Goal: Information Seeking & Learning: Learn about a topic

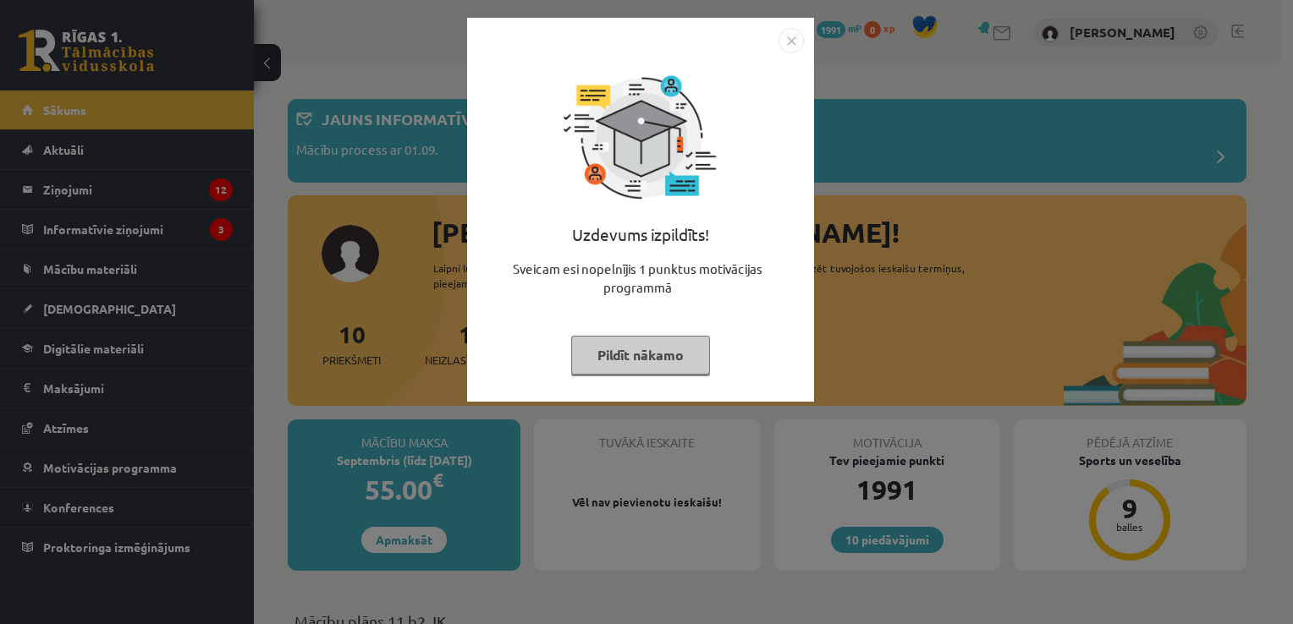
click at [795, 36] on img "Close" at bounding box center [790, 40] width 25 height 25
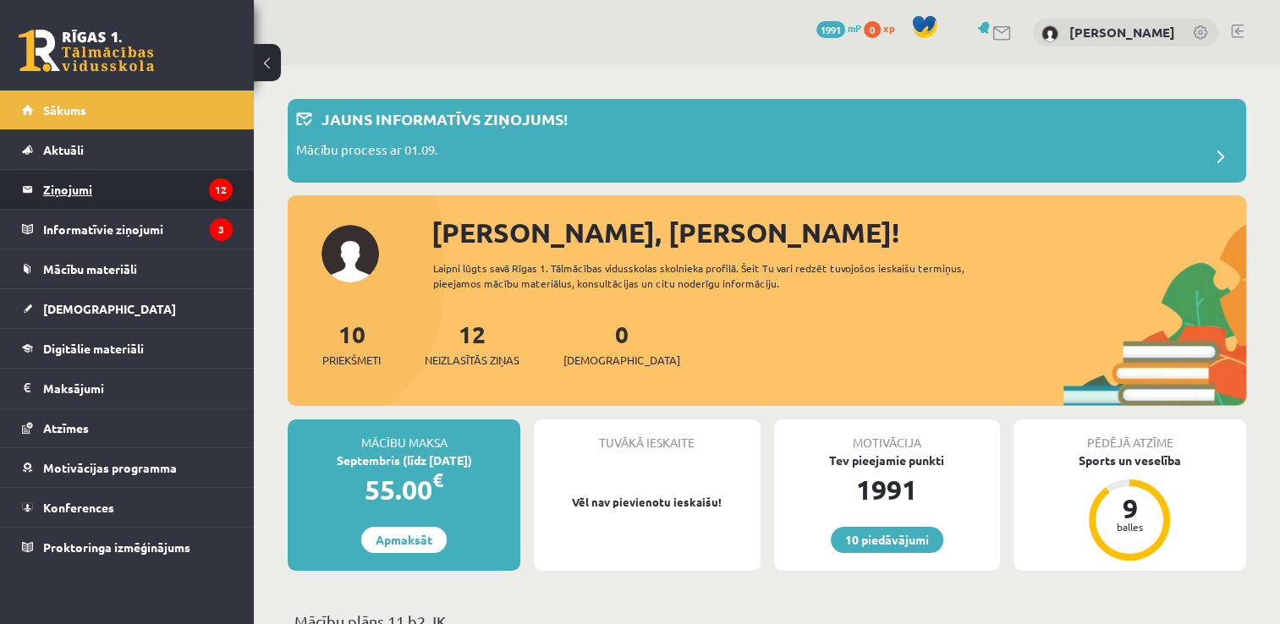
click at [157, 201] on legend "Ziņojumi 12" at bounding box center [138, 189] width 190 height 39
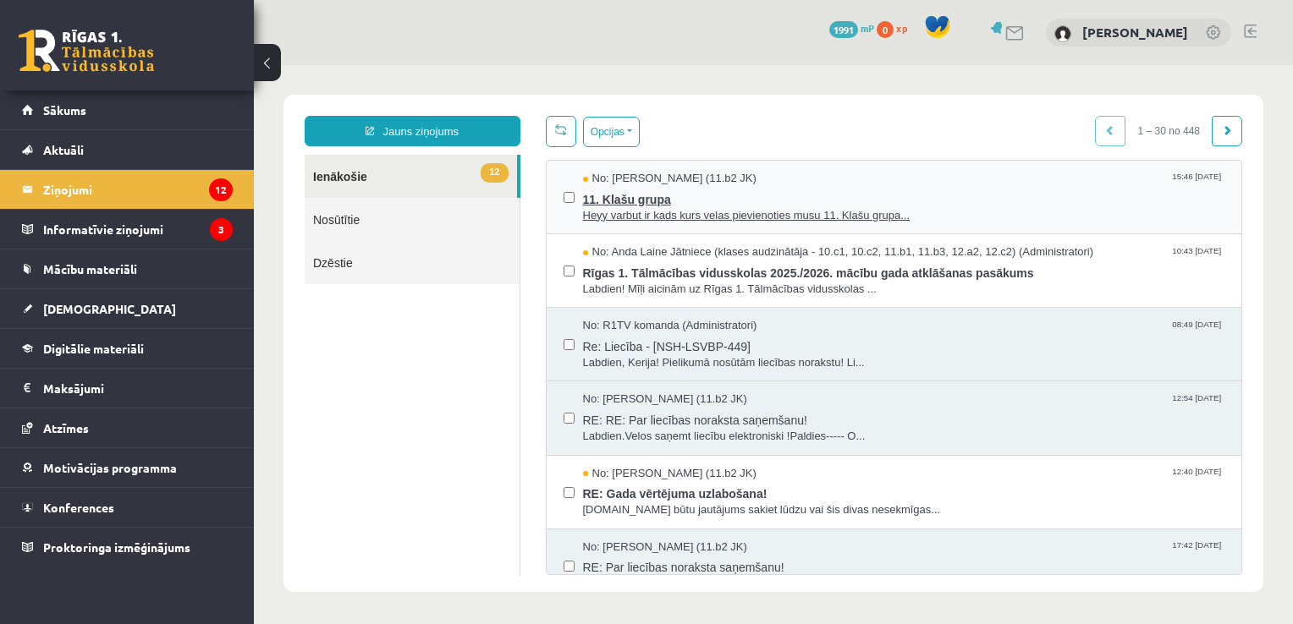
click at [651, 198] on span "11. Klašu grupa" at bounding box center [904, 197] width 642 height 21
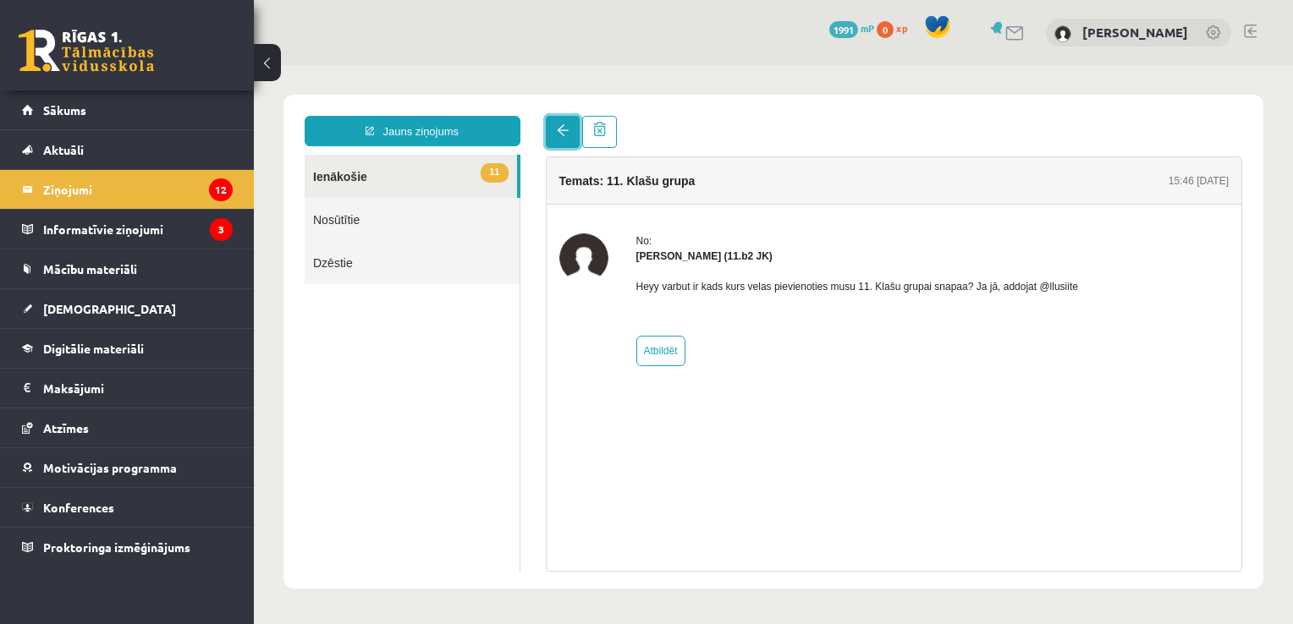
click at [558, 126] on span at bounding box center [563, 130] width 12 height 12
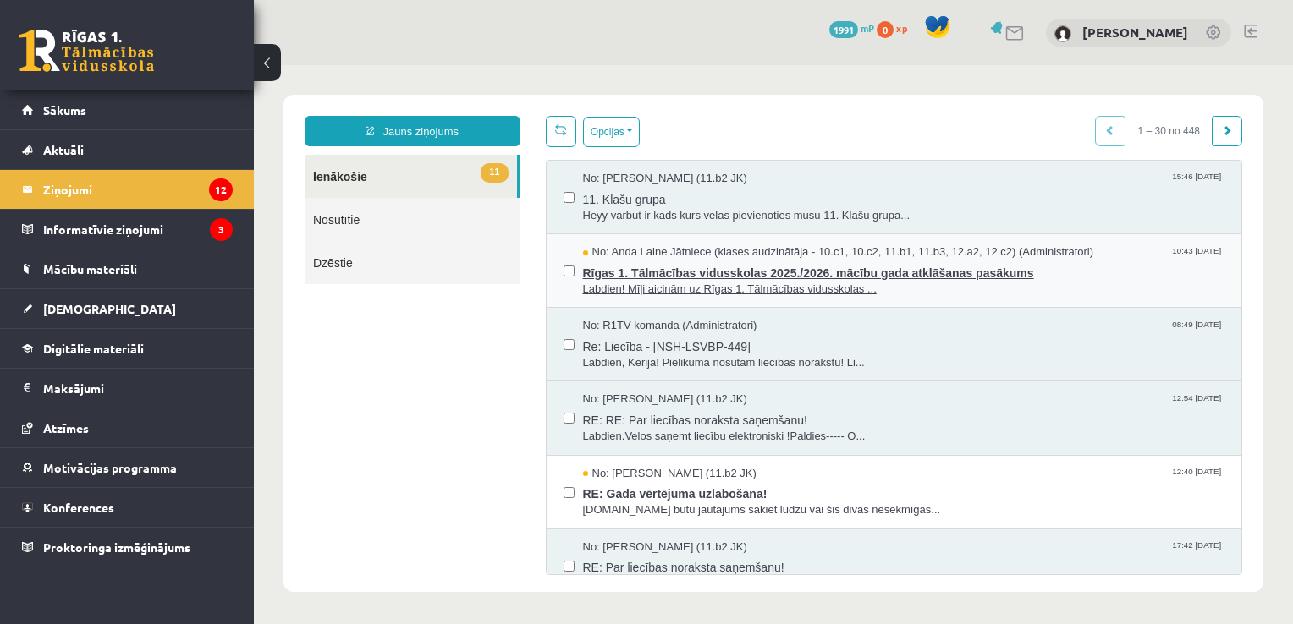
click at [731, 278] on span "Rīgas 1. Tālmācības vidusskolas 2025./2026. mācību gada atklāšanas pasākums" at bounding box center [904, 271] width 642 height 21
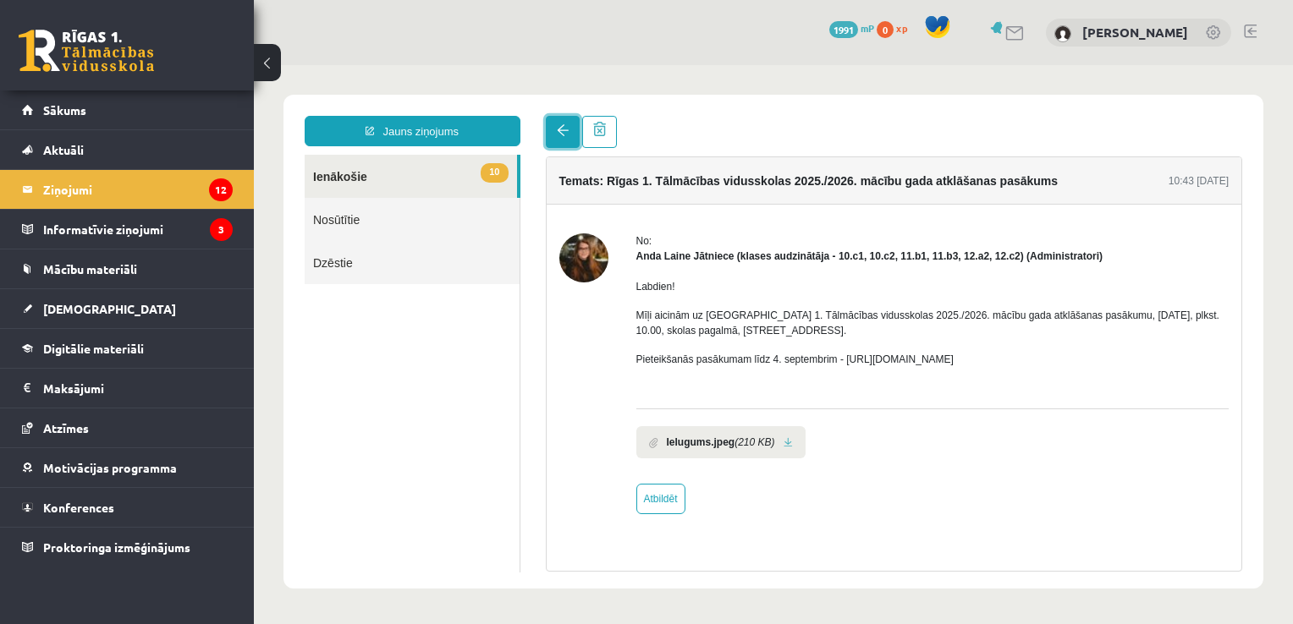
click at [548, 131] on link at bounding box center [563, 132] width 34 height 32
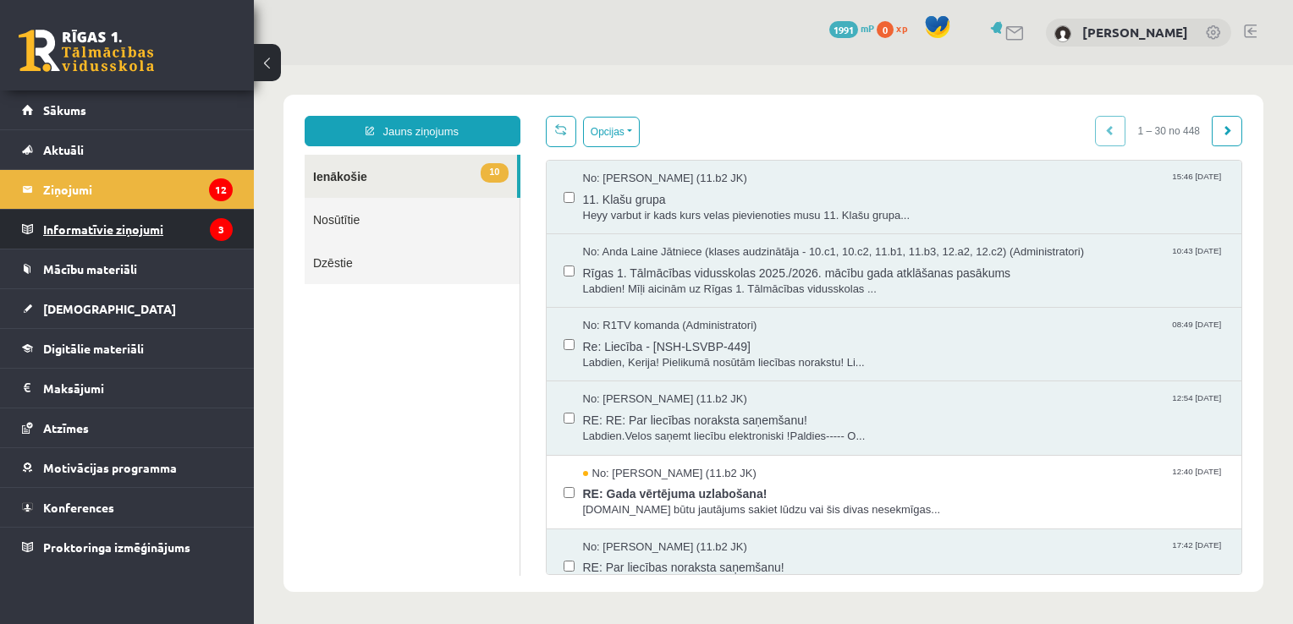
click at [190, 224] on legend "Informatīvie ziņojumi 3" at bounding box center [138, 229] width 190 height 39
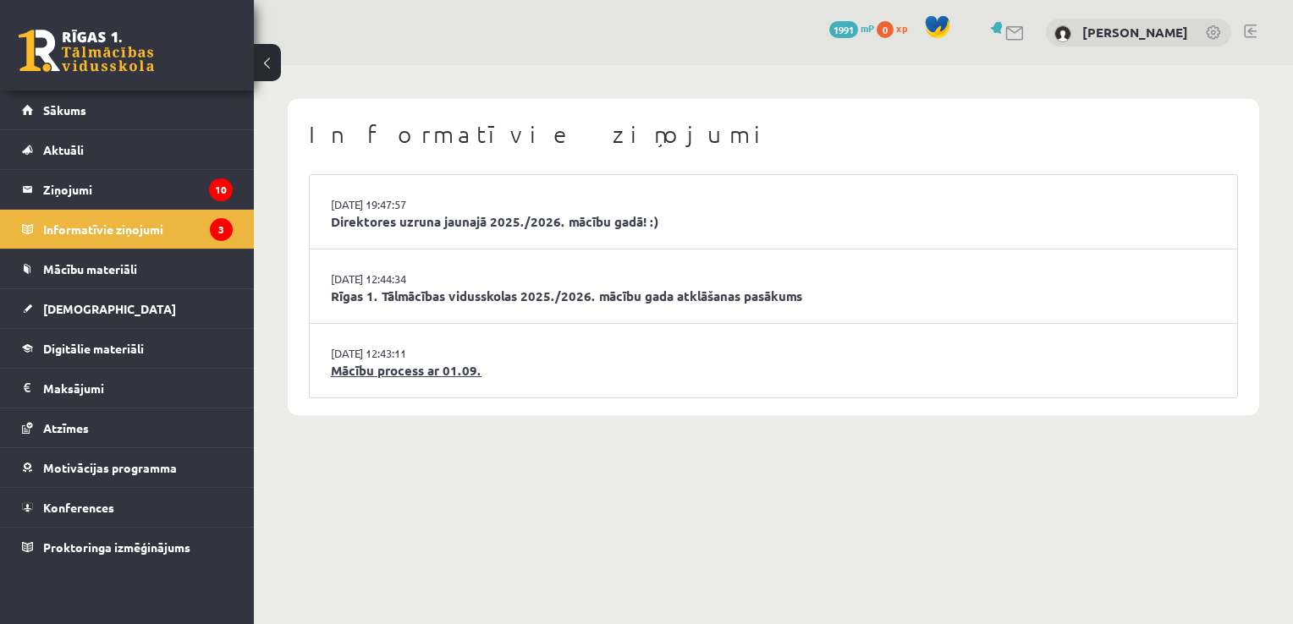
click at [383, 373] on link "Mācību process ar 01.09." at bounding box center [773, 370] width 885 height 19
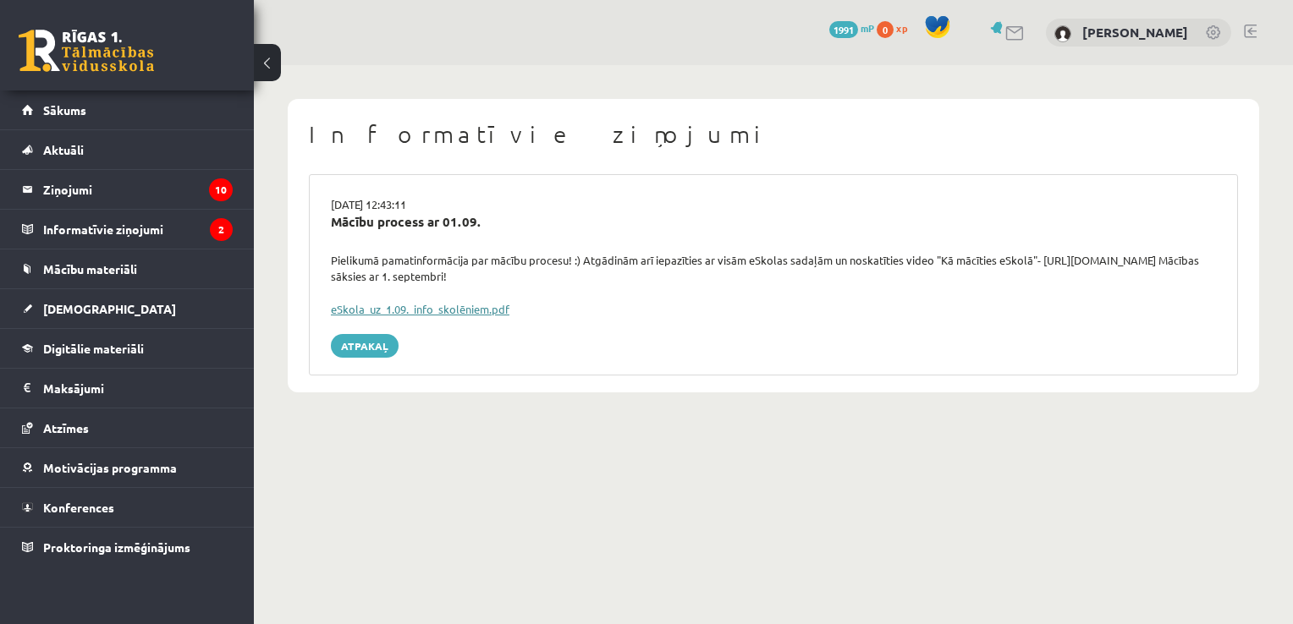
click at [487, 308] on link "eSkola_uz_1.09._info_skolēniem.pdf" at bounding box center [420, 309] width 179 height 14
click at [102, 103] on link "Sākums" at bounding box center [127, 110] width 211 height 39
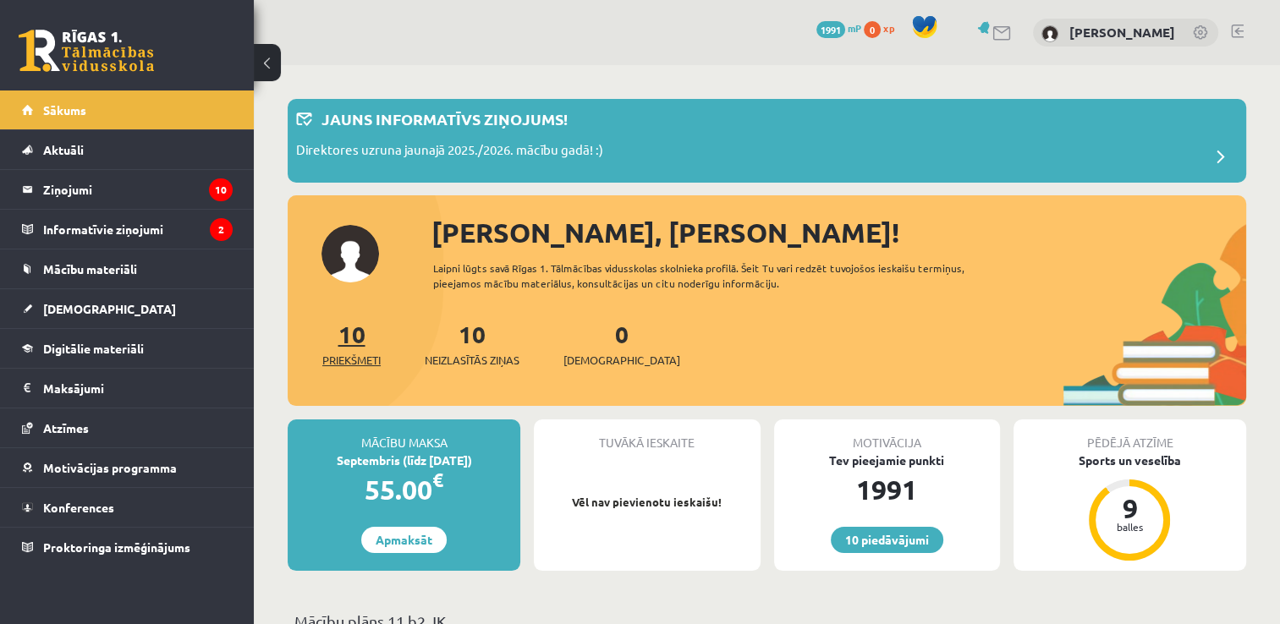
click at [362, 344] on link "10 Priekšmeti" at bounding box center [351, 344] width 58 height 50
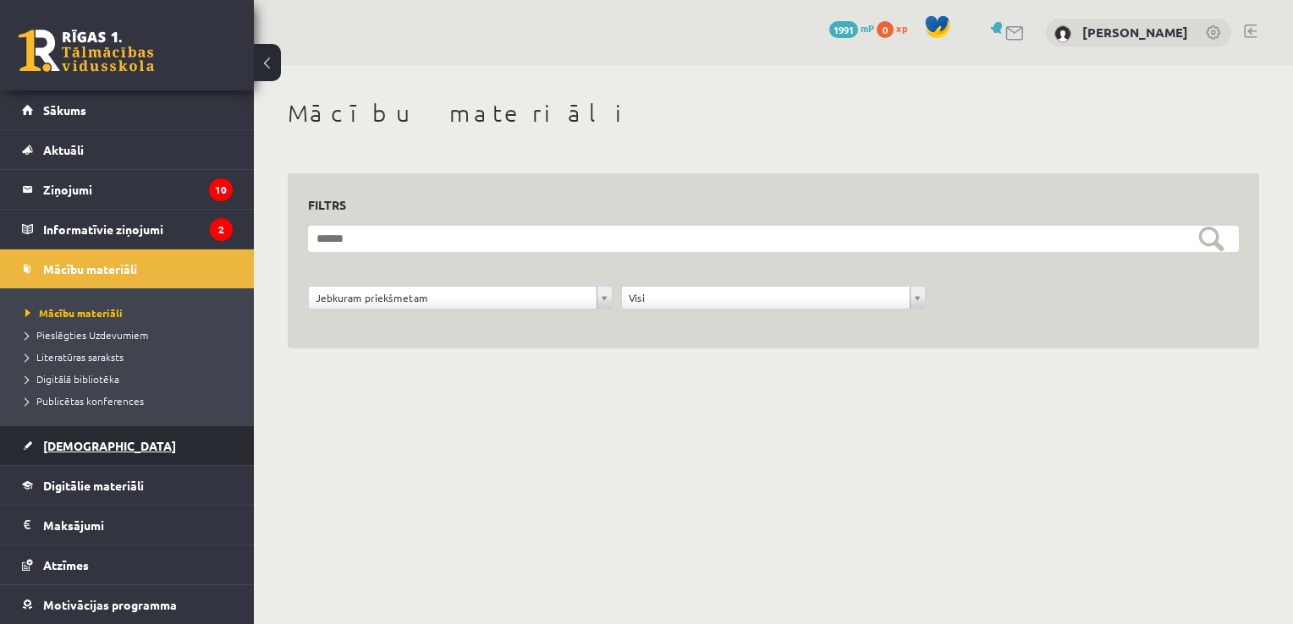
click at [94, 435] on link "[DEMOGRAPHIC_DATA]" at bounding box center [127, 445] width 211 height 39
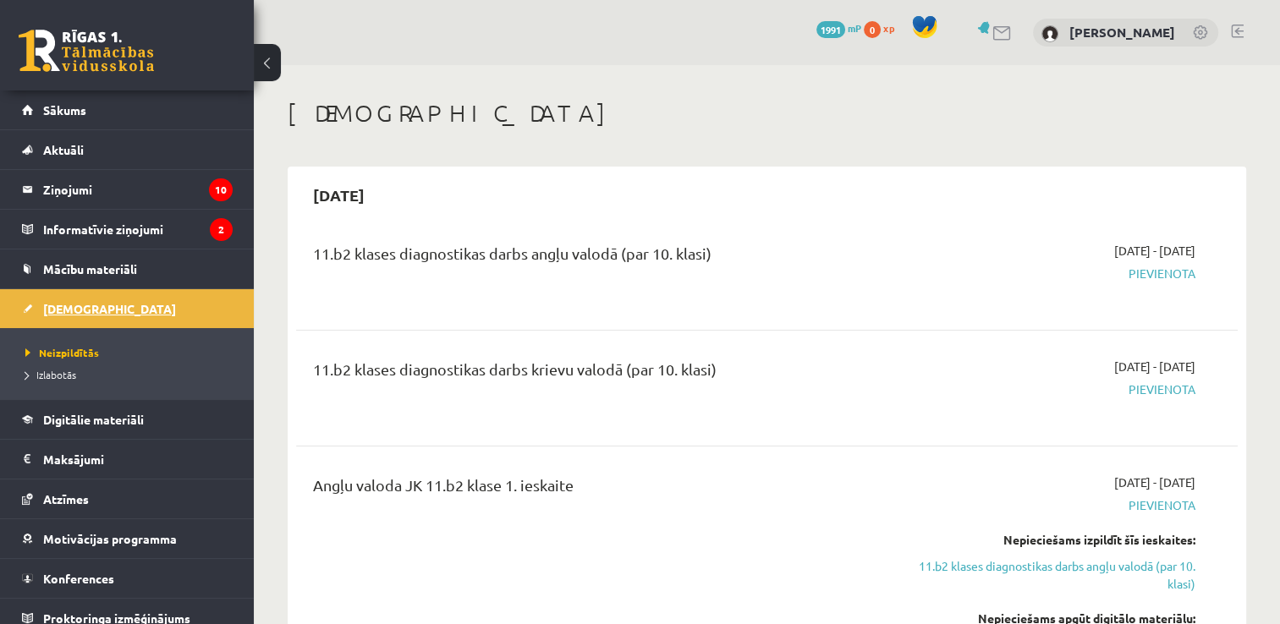
scroll to position [11, 0]
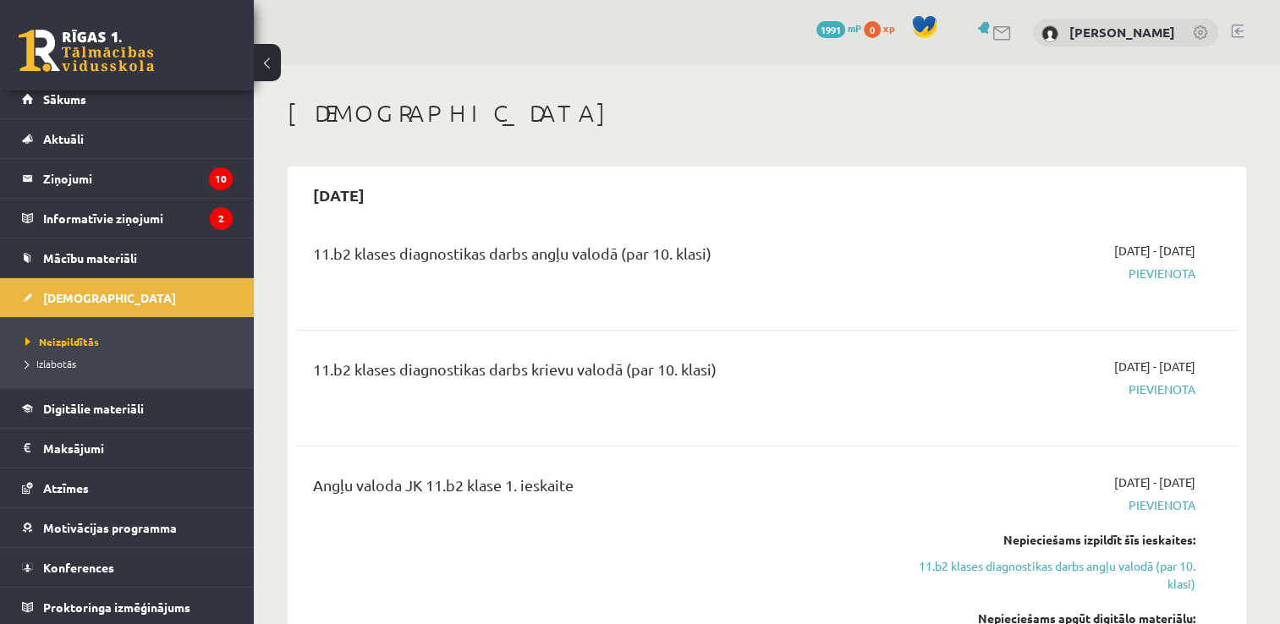
click at [403, 355] on div "11.b2 klases diagnostikas darbs krievu valodā (par 10. klasi) 2025-09-01 - 2025…" at bounding box center [767, 388] width 942 height 95
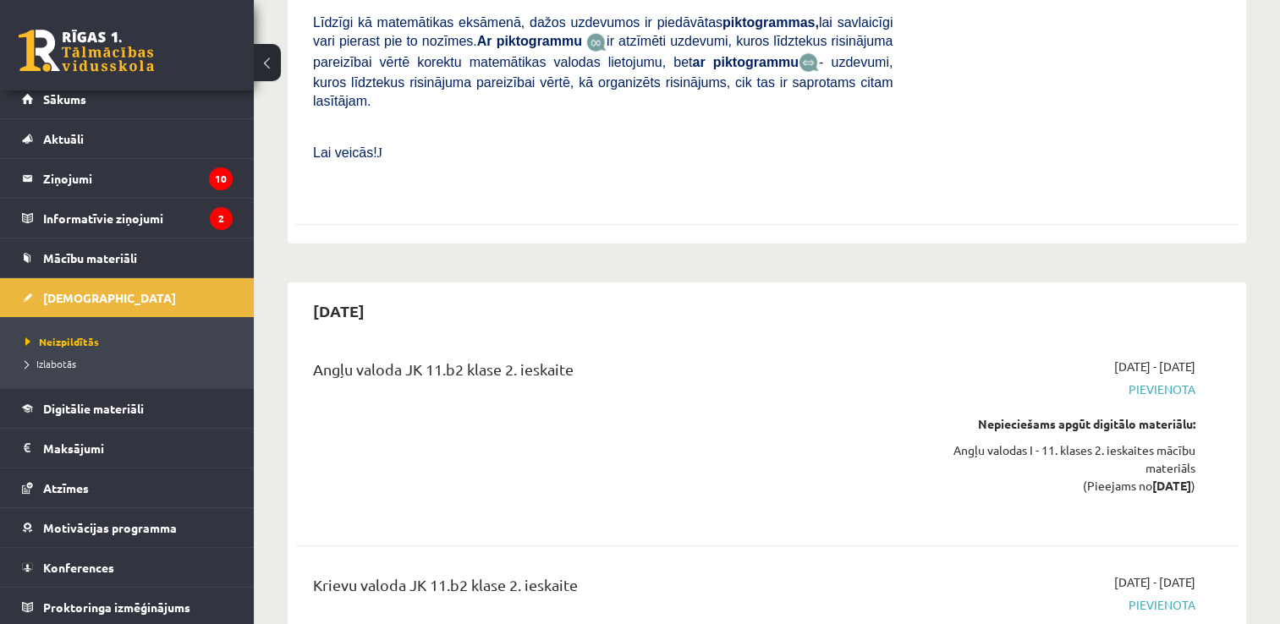
scroll to position [4129, 0]
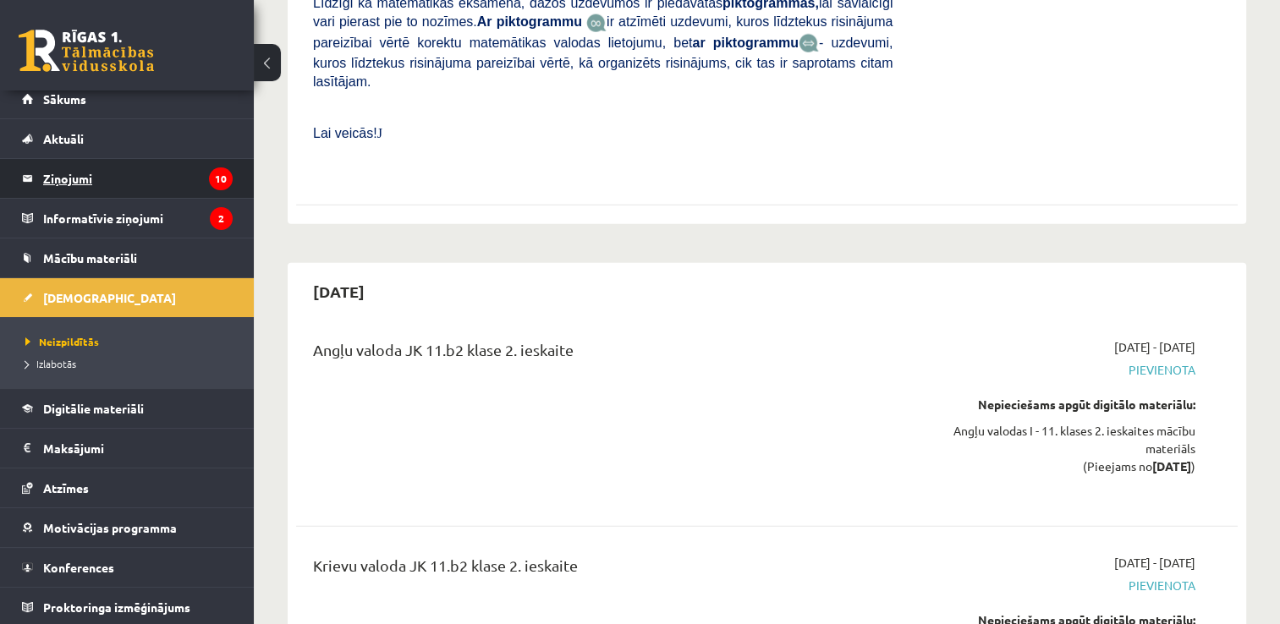
click at [190, 189] on legend "Ziņojumi 10" at bounding box center [138, 178] width 190 height 39
